Goal: Task Accomplishment & Management: Complete application form

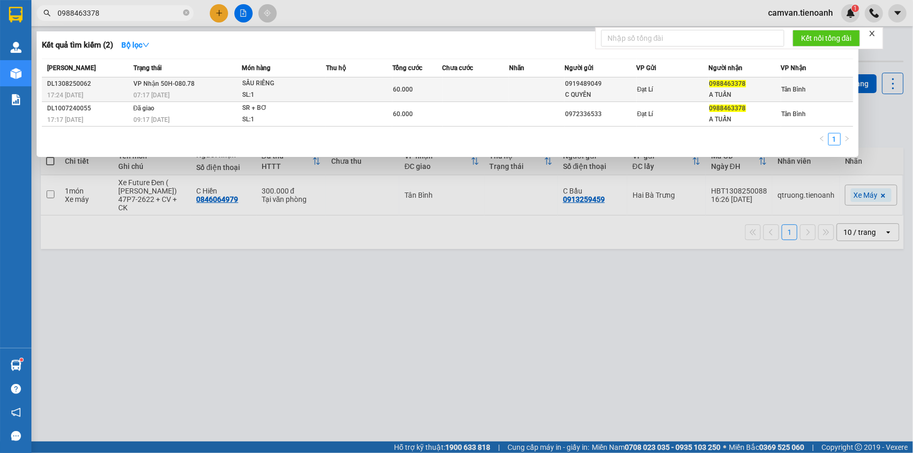
type input "0988463378"
click at [296, 93] on div "SL: 1" at bounding box center [281, 95] width 78 height 12
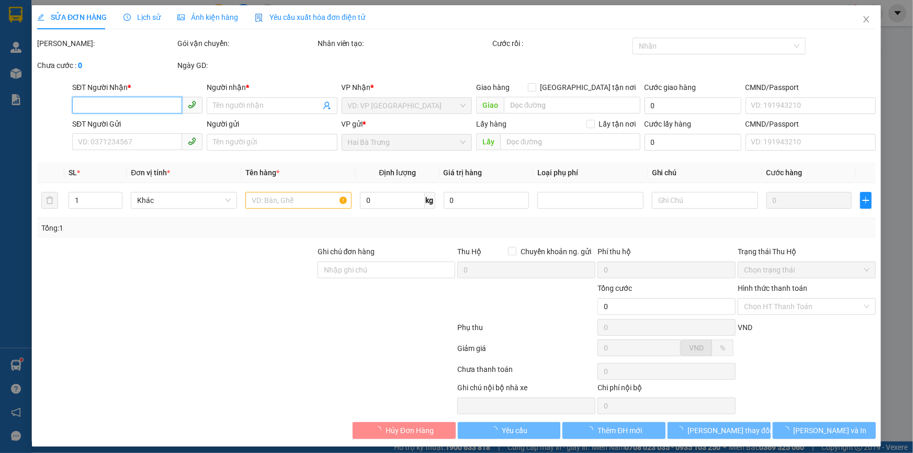
type input "0988463378"
type input "A TUẤN"
type input "0919489049"
type input "C QUYÊN"
type input "240959317"
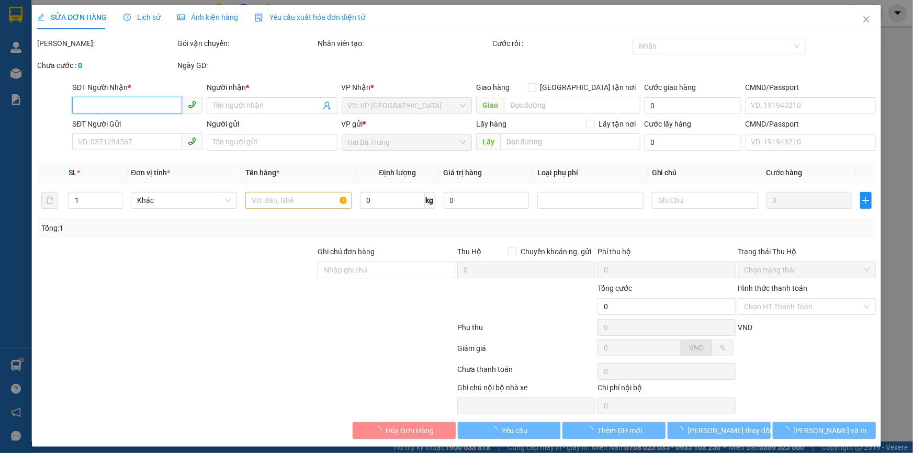
type input "A2/40/2WA tổ 8 ấp 13( ấp 1 cũ) [GEOGRAPHIC_DATA], [GEOGRAPHIC_DATA] ( gần [GEOG…"
type input "60.000"
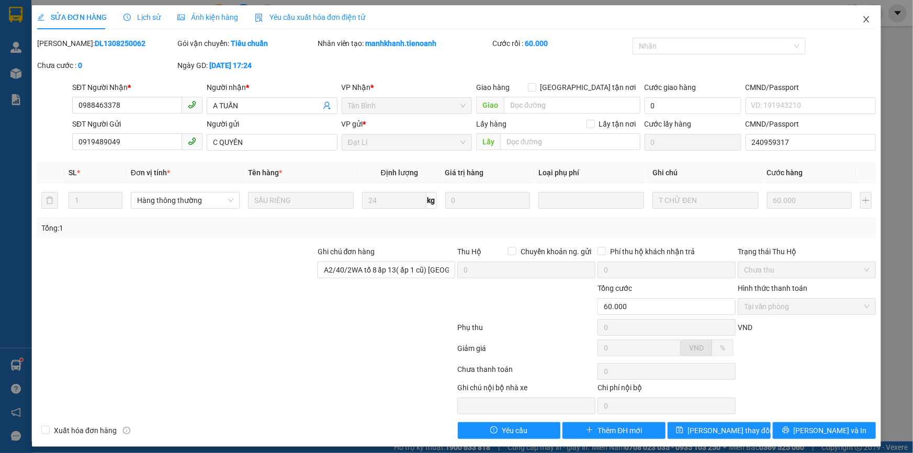
click at [862, 21] on icon "close" at bounding box center [866, 19] width 8 height 8
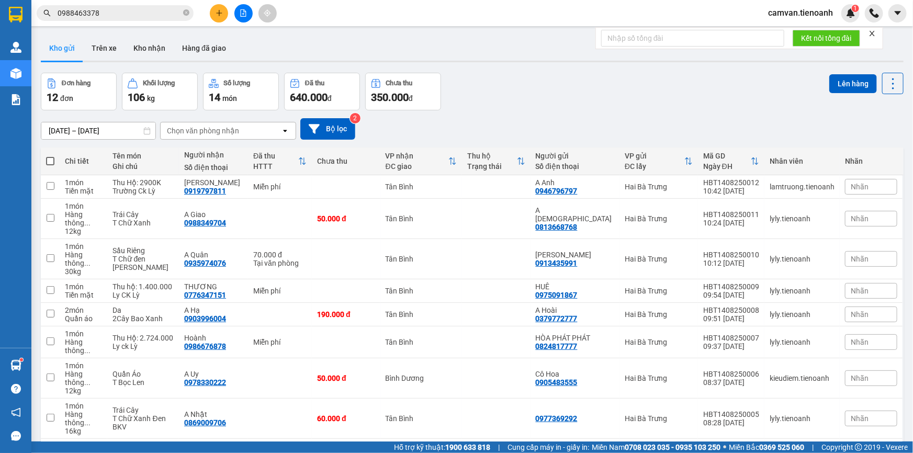
click at [154, 14] on input "0988463378" at bounding box center [119, 13] width 123 height 12
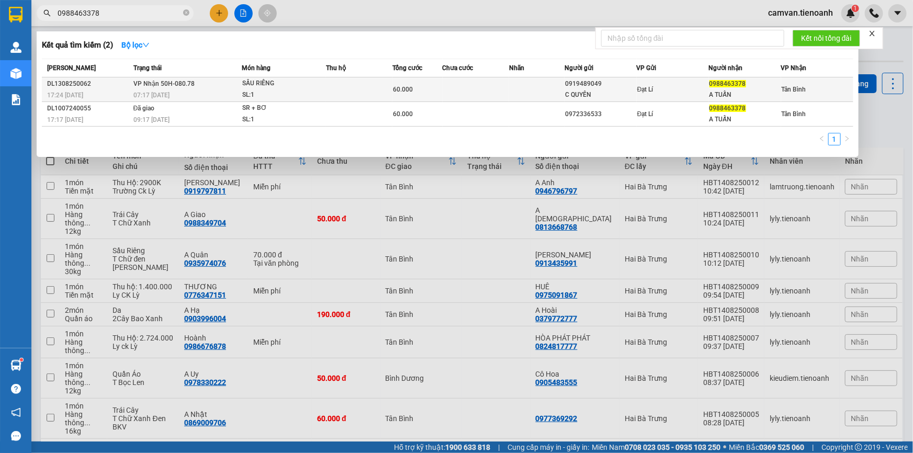
click at [207, 87] on td "VP Nhận 50H-080.78 07:17 [DATE]" at bounding box center [186, 89] width 111 height 25
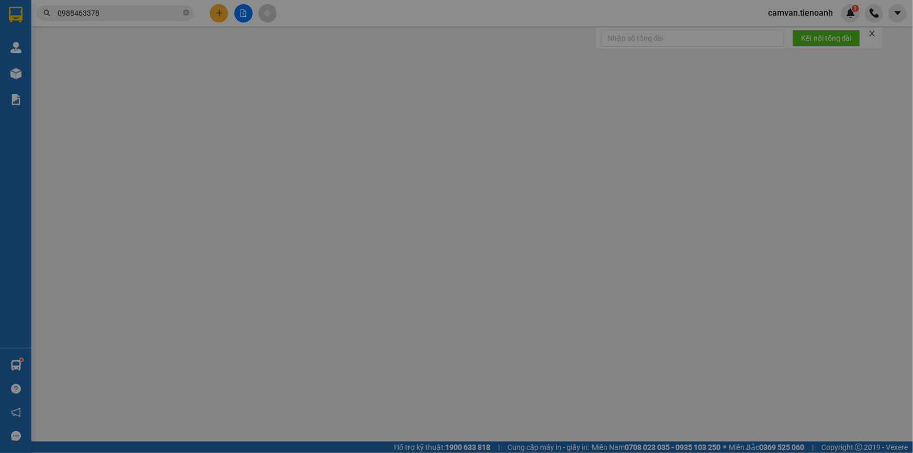
type input "0988463378"
type input "A TUẤN"
type input "0919489049"
type input "C QUYÊN"
type input "240959317"
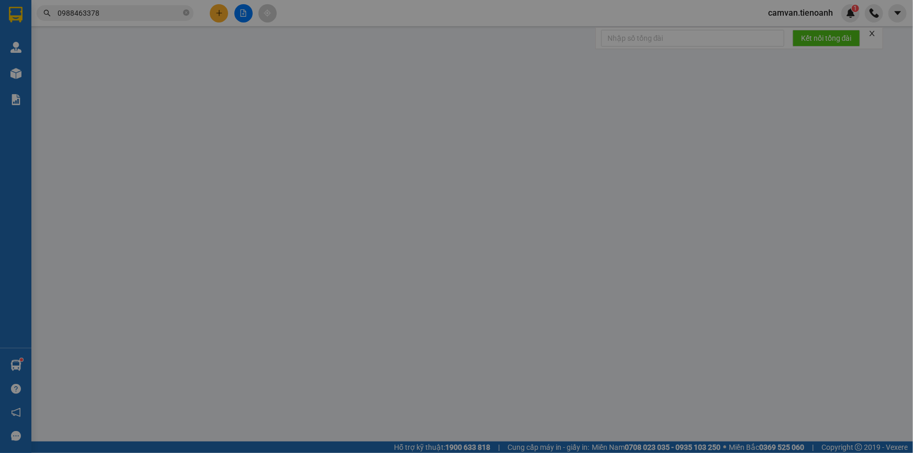
type input "A2/40/2WA tổ 8 ấp 13( ấp 1 cũ) [GEOGRAPHIC_DATA], [GEOGRAPHIC_DATA] ( gần [GEOG…"
type input "60.000"
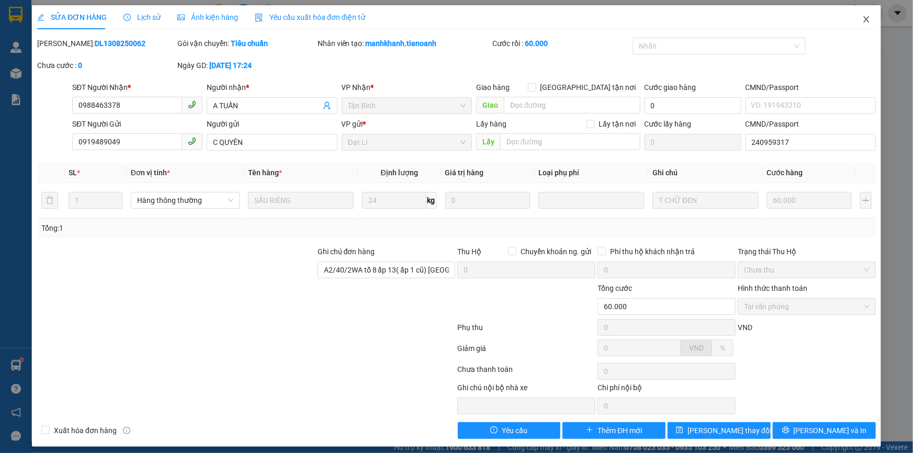
click at [863, 16] on icon "close" at bounding box center [866, 19] width 8 height 8
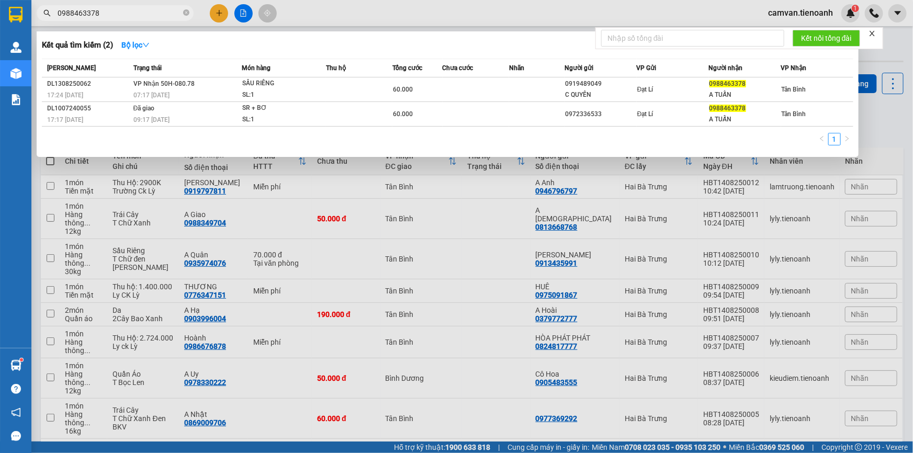
click at [107, 13] on input "0988463378" at bounding box center [119, 13] width 123 height 12
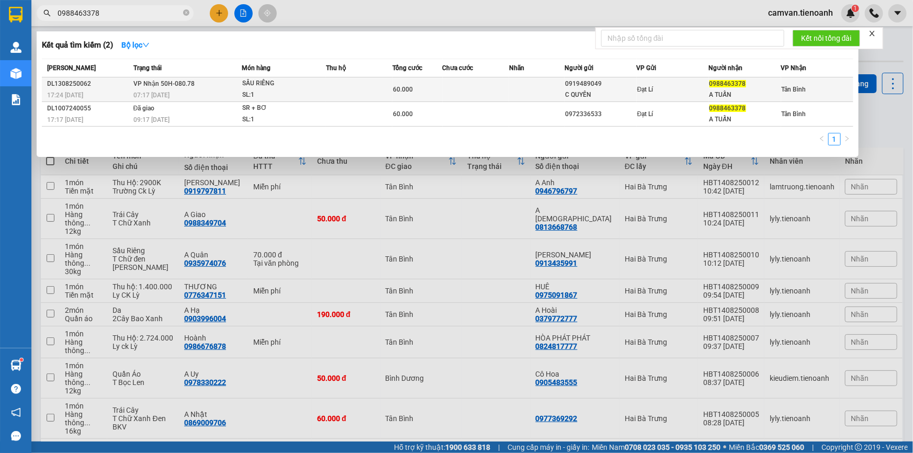
click at [219, 88] on td "VP Nhận 50H-080.78 07:17 [DATE]" at bounding box center [186, 89] width 111 height 25
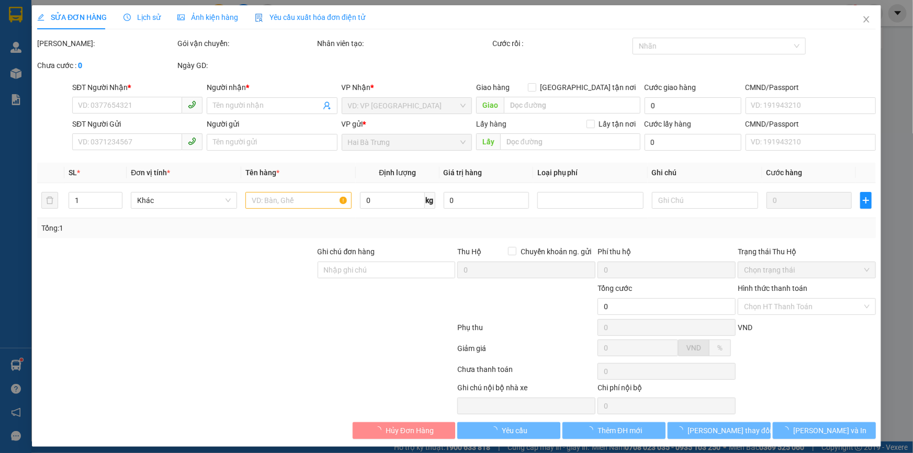
type input "0988463378"
type input "A TUẤN"
type input "0919489049"
type input "C QUYÊN"
type input "240959317"
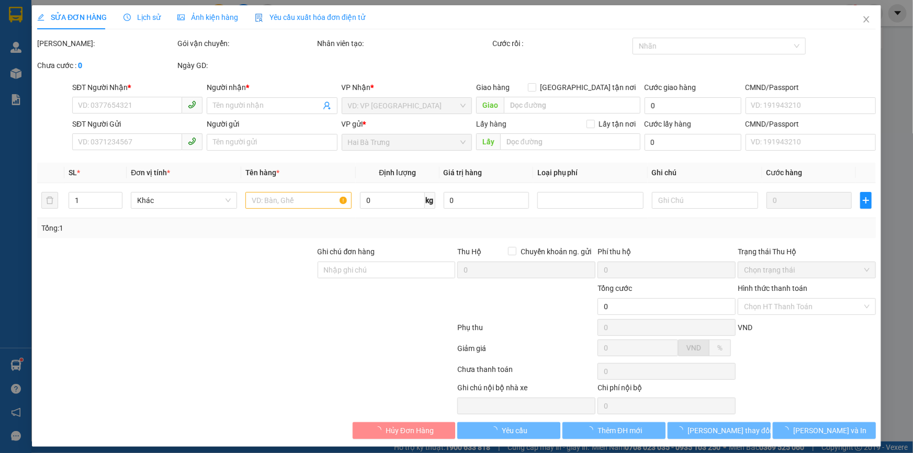
type input "A2/40/2WA tổ 8 ấp 13( ấp 1 cũ) [GEOGRAPHIC_DATA], [GEOGRAPHIC_DATA] ( gần [GEOG…"
type input "60.000"
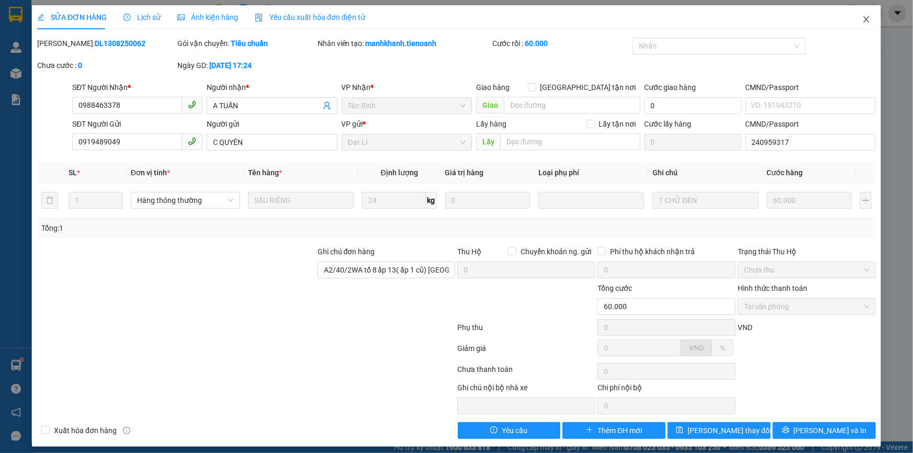
click at [863, 20] on icon "close" at bounding box center [866, 19] width 6 height 6
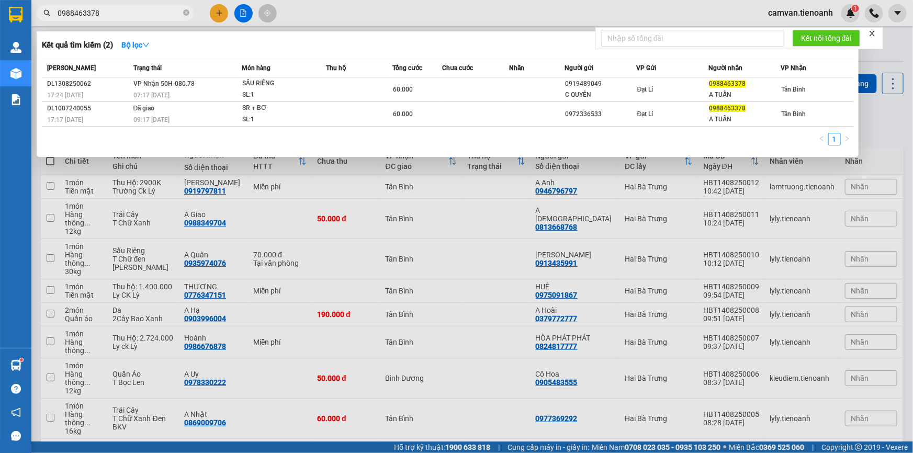
click at [107, 14] on input "0988463378" at bounding box center [119, 13] width 123 height 12
click at [100, 8] on input "0988463378" at bounding box center [119, 13] width 123 height 12
paste input "42712124"
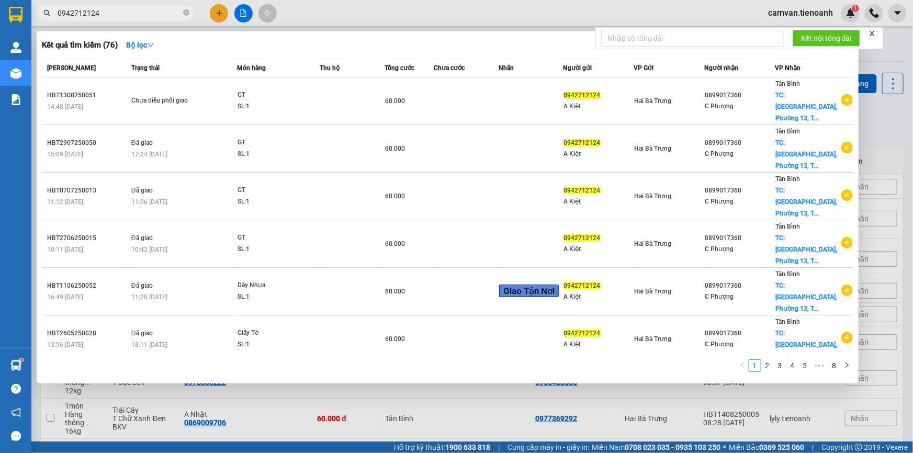
type input "0942712124"
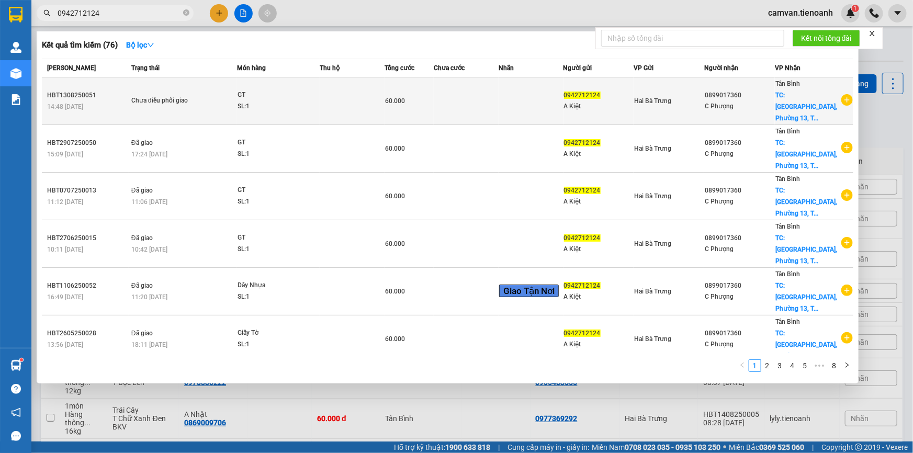
click at [174, 96] on div "Chưa điều phối giao" at bounding box center [170, 101] width 78 height 12
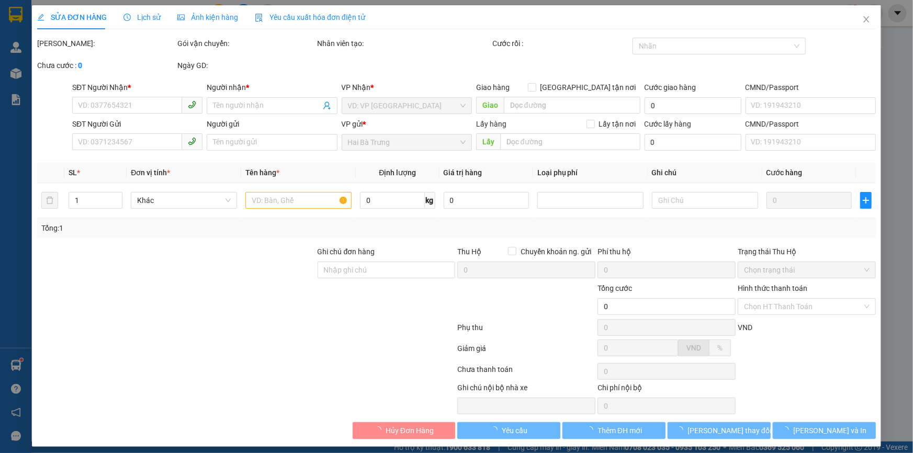
type input "0899017360"
type input "C Phượng"
checkbox input "true"
type input "364 [GEOGRAPHIC_DATA], [GEOGRAPHIC_DATA], [GEOGRAPHIC_DATA]"
type input "174583559"
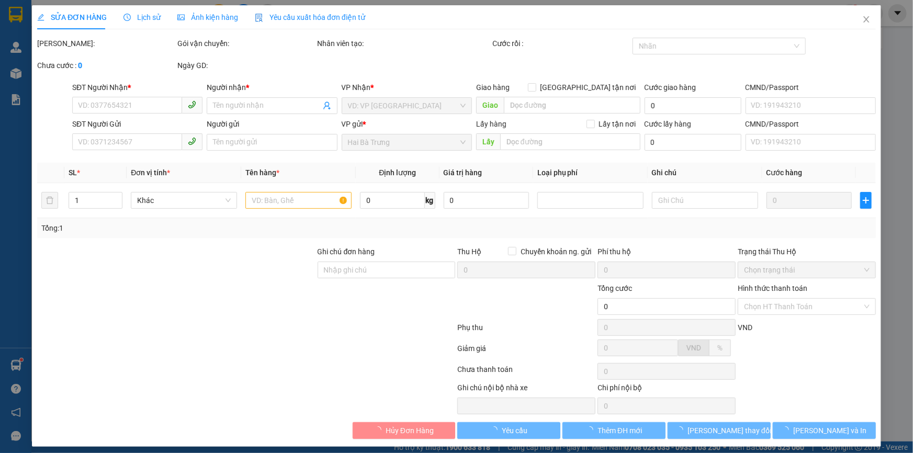
type input "0942712124"
type input "A Kiệt"
type input "082082012591"
type input "60.000"
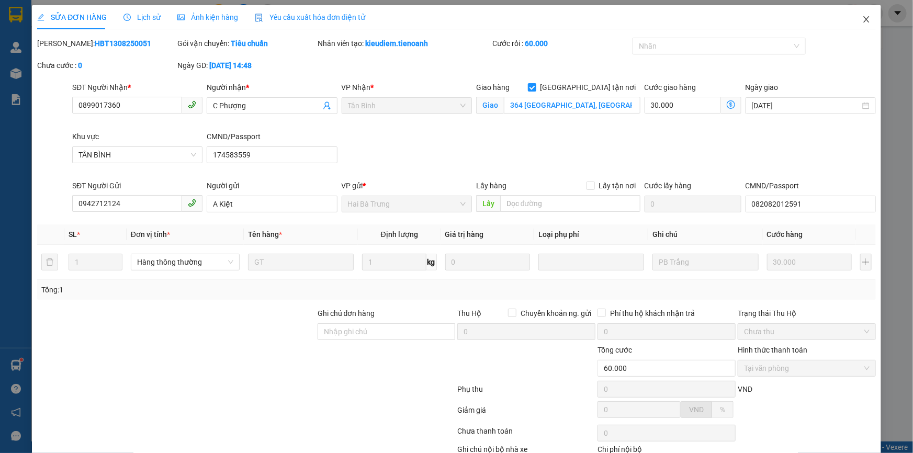
click at [863, 18] on icon "close" at bounding box center [866, 19] width 6 height 6
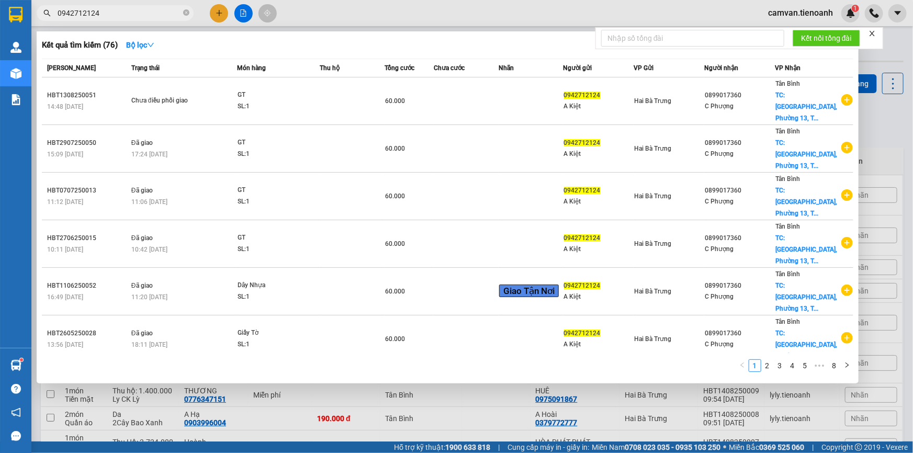
click at [121, 12] on input "0942712124" at bounding box center [119, 13] width 123 height 12
